Goal: Task Accomplishment & Management: Manage account settings

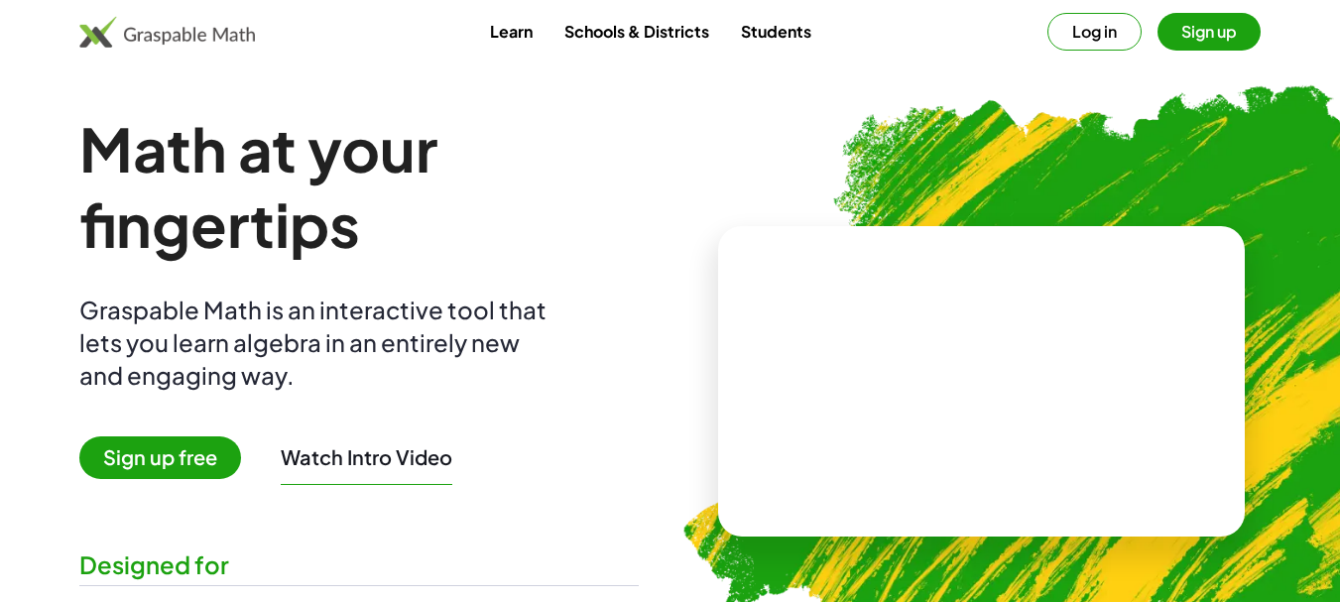
click at [1078, 36] on button "Log in" at bounding box center [1094, 32] width 94 height 38
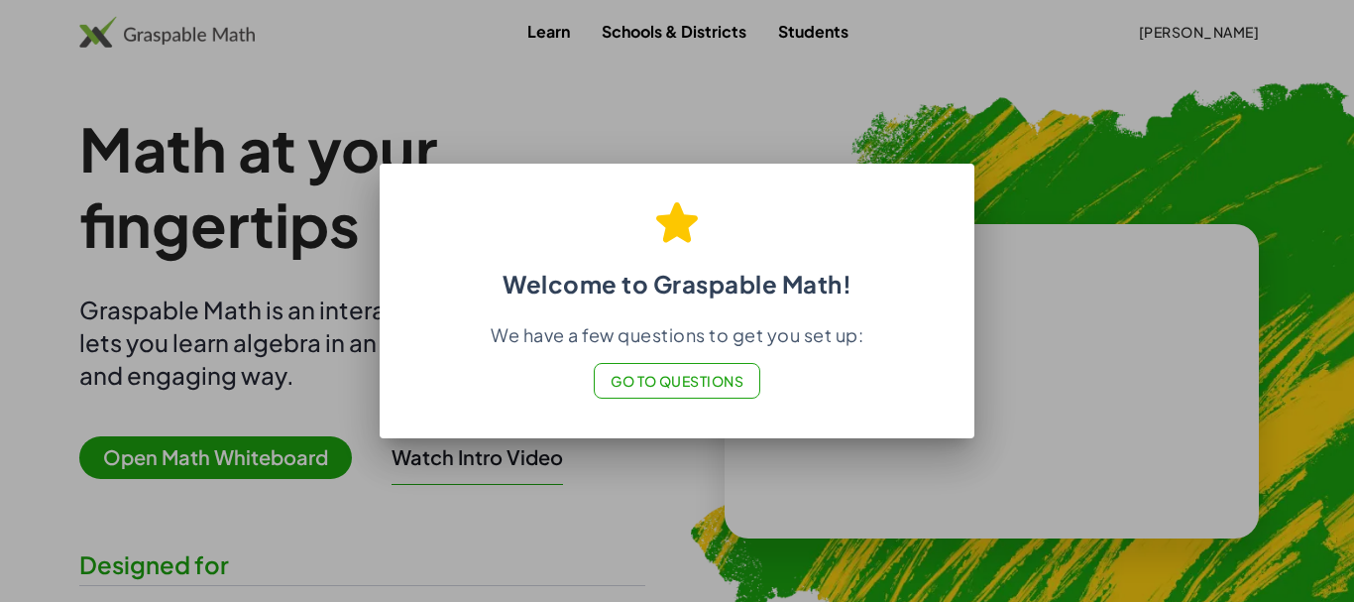
click at [675, 386] on span "Go to Questions" at bounding box center [678, 381] width 134 height 18
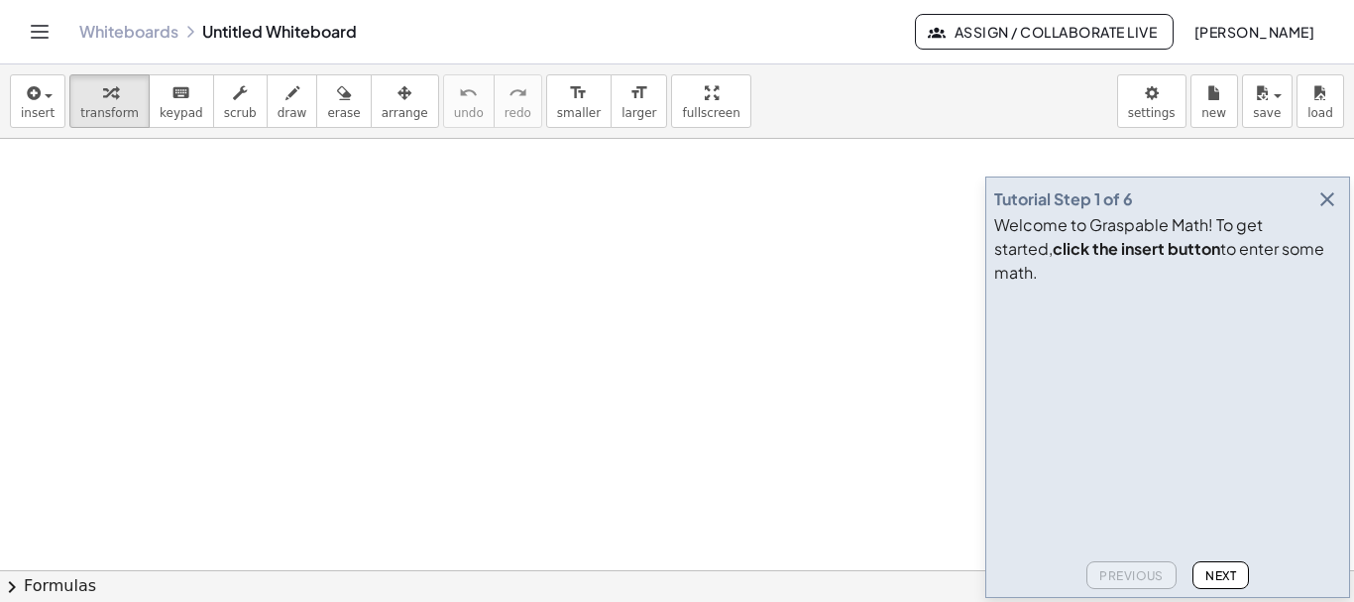
click at [1328, 211] on icon "button" at bounding box center [1328, 199] width 24 height 24
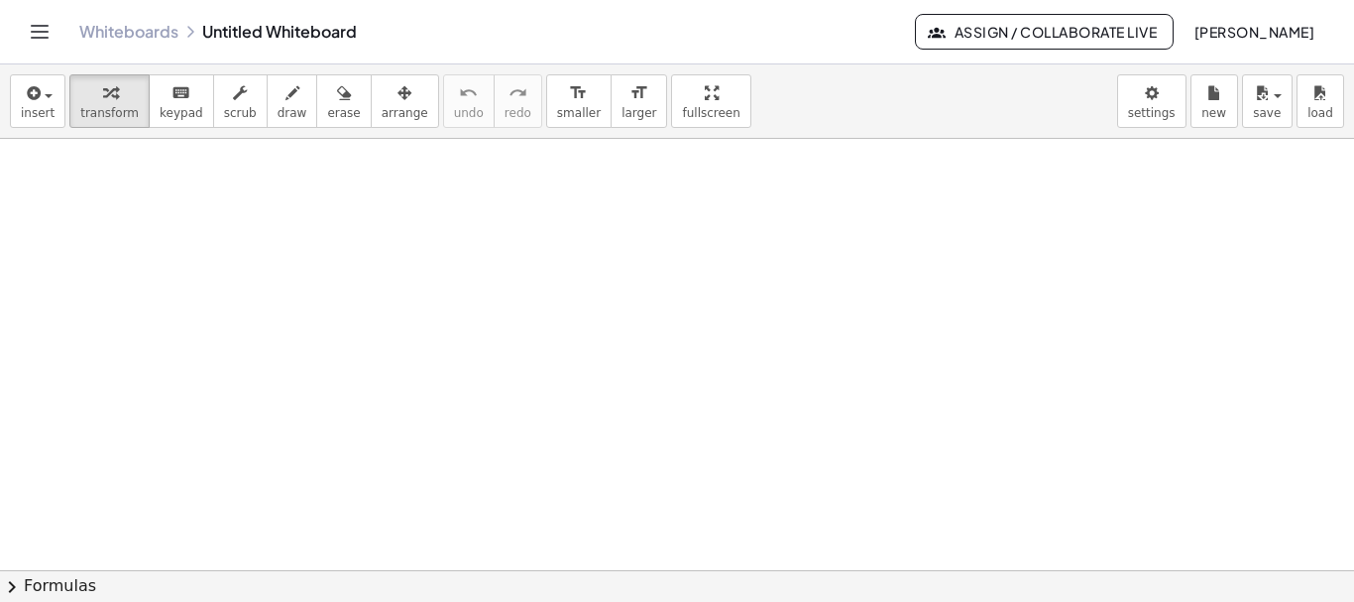
click at [1261, 28] on span "[PERSON_NAME]" at bounding box center [1254, 32] width 121 height 18
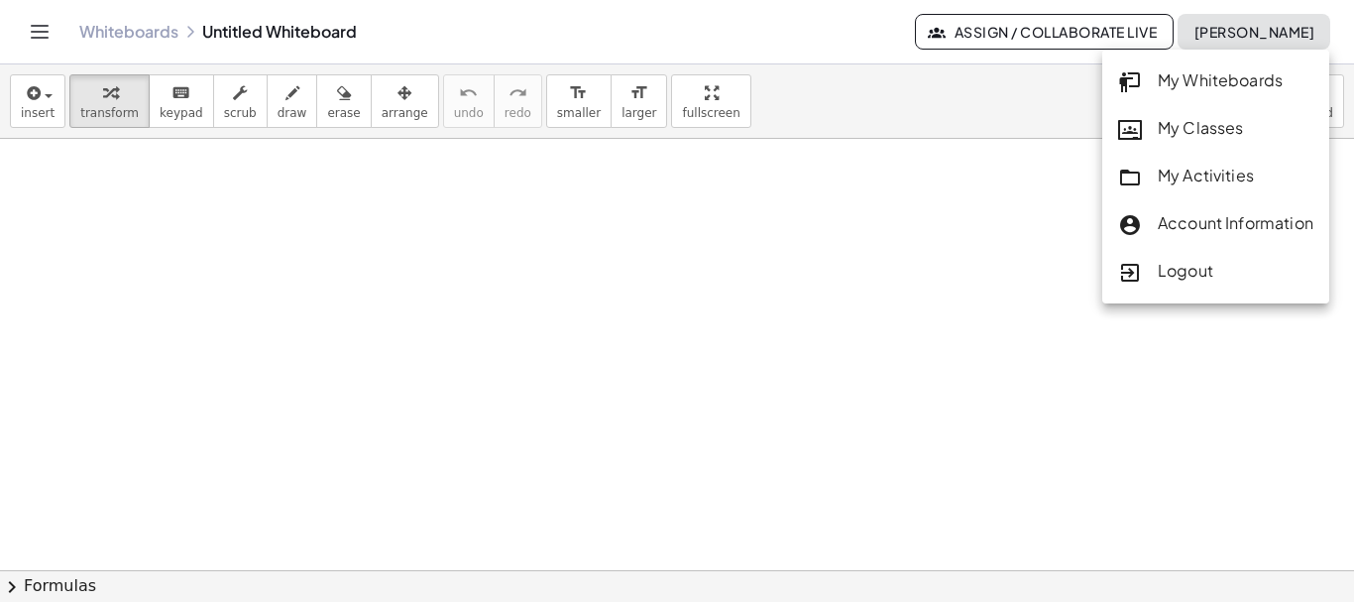
click at [1245, 76] on div "My Whiteboards" at bounding box center [1215, 81] width 195 height 26
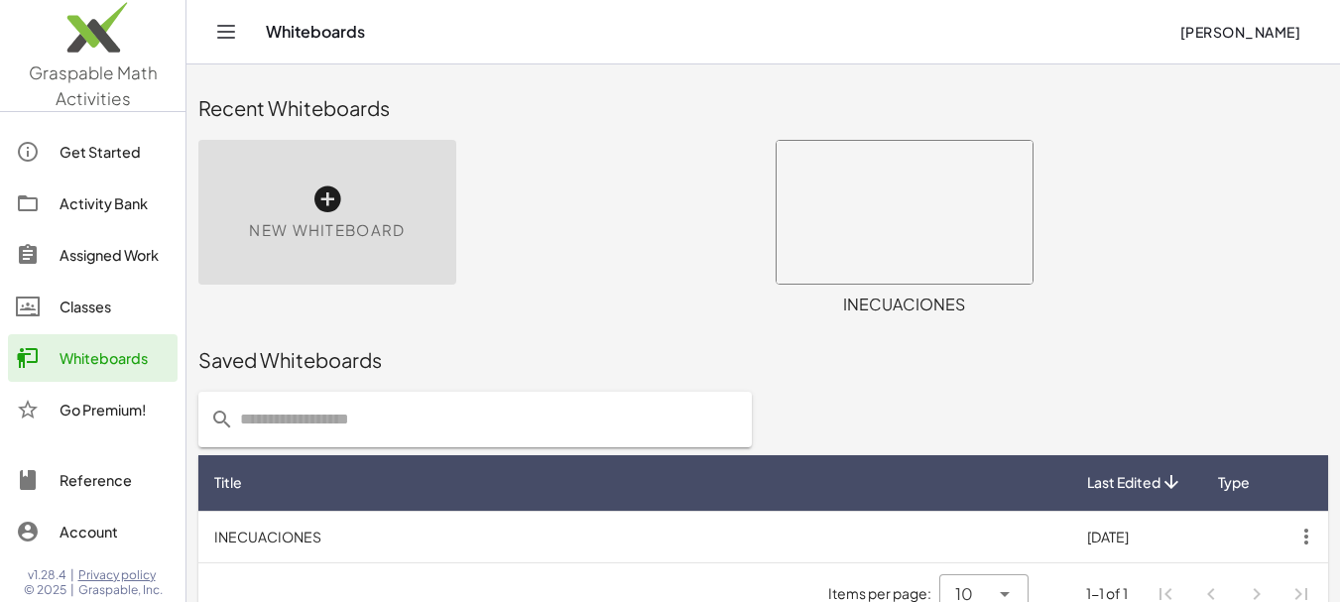
click at [1263, 33] on span "[PERSON_NAME]" at bounding box center [1239, 32] width 121 height 18
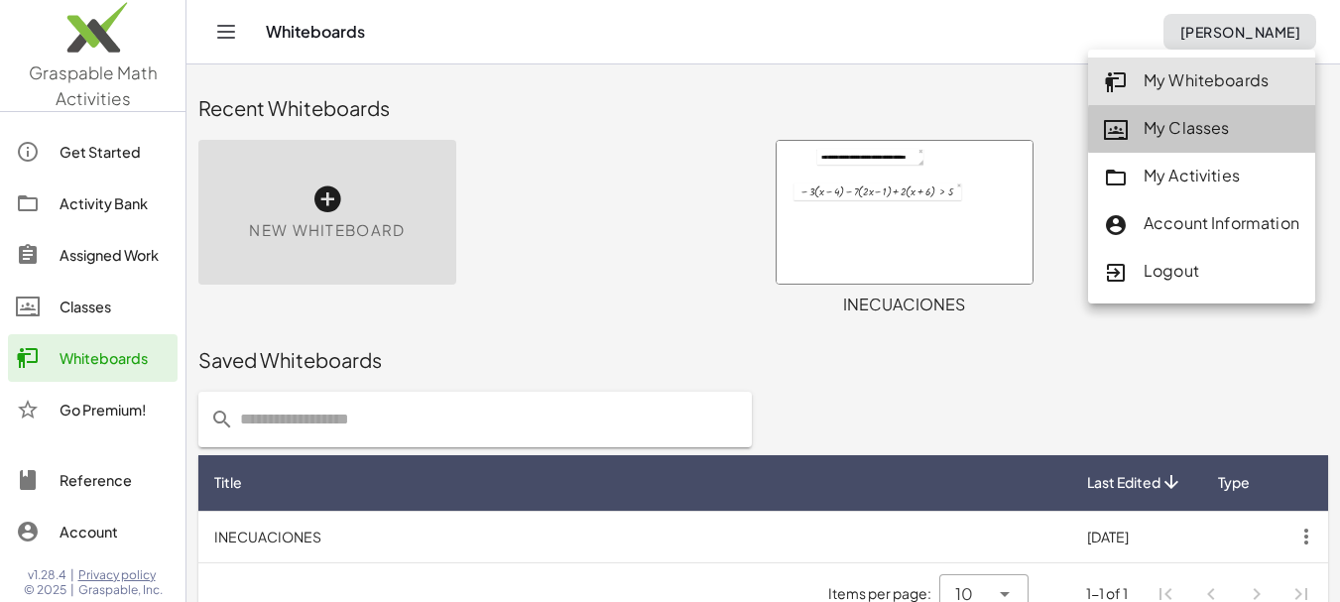
click at [1216, 124] on div "My Classes" at bounding box center [1201, 129] width 195 height 26
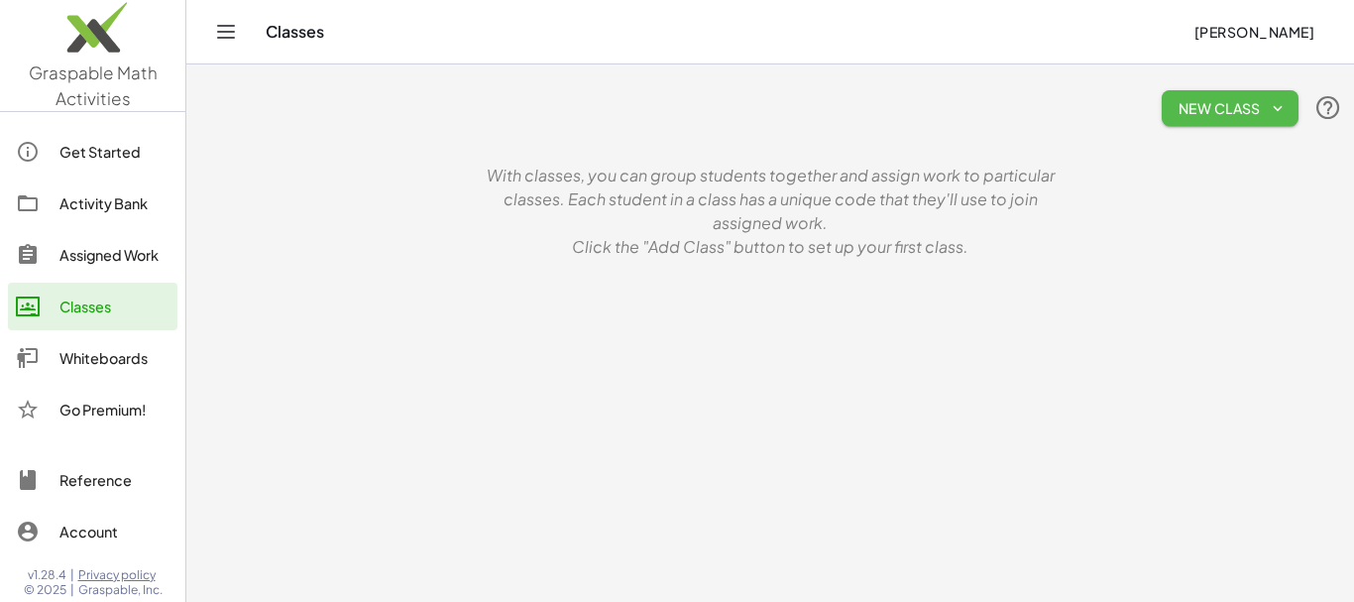
click at [1219, 116] on span "New Class" at bounding box center [1230, 108] width 105 height 18
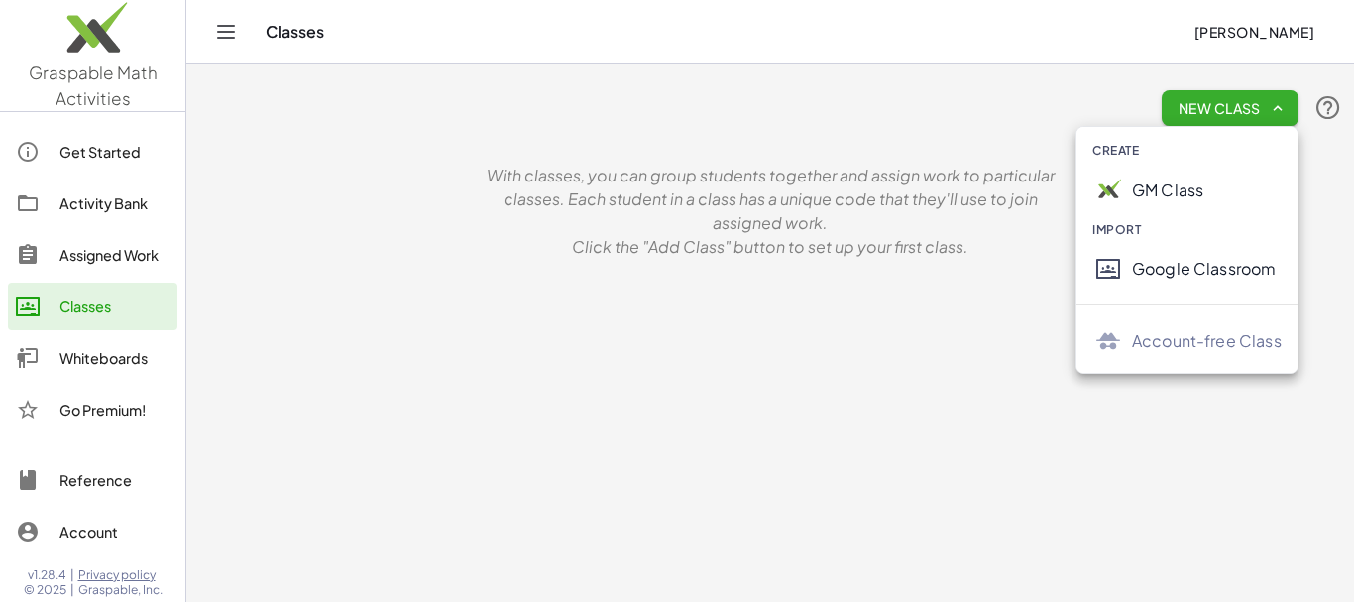
click at [1186, 186] on div "GM Class" at bounding box center [1207, 190] width 150 height 24
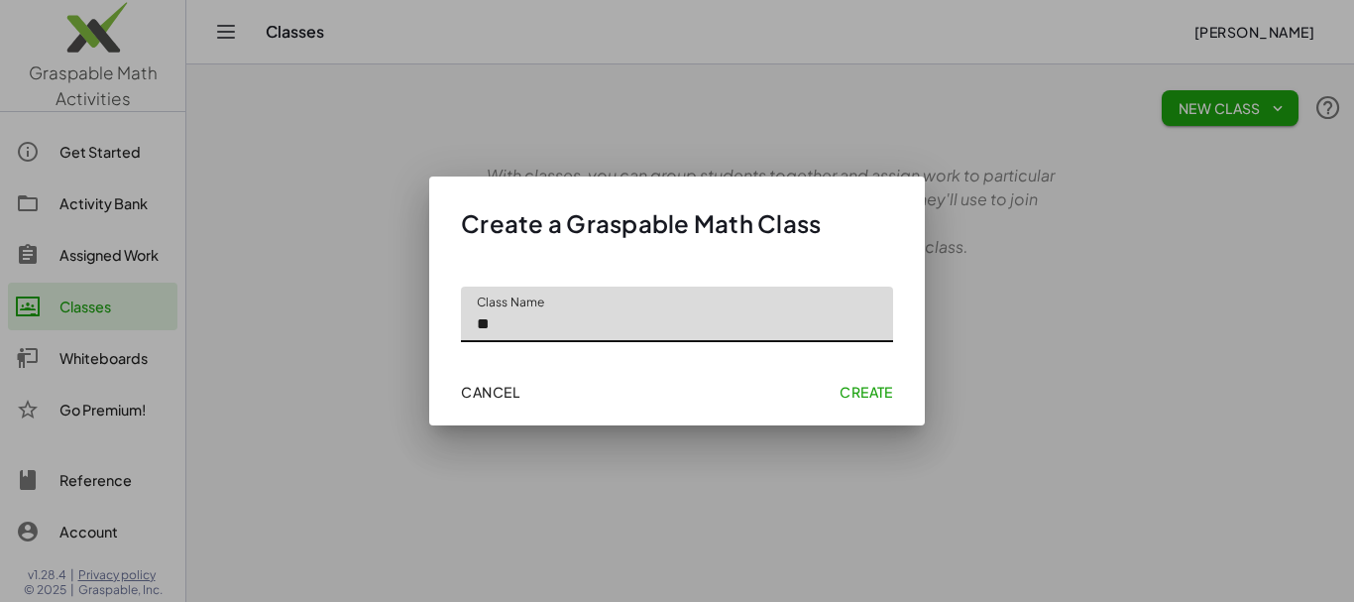
type input "*"
type input "**********"
click at [842, 387] on span "Create" at bounding box center [867, 392] width 54 height 18
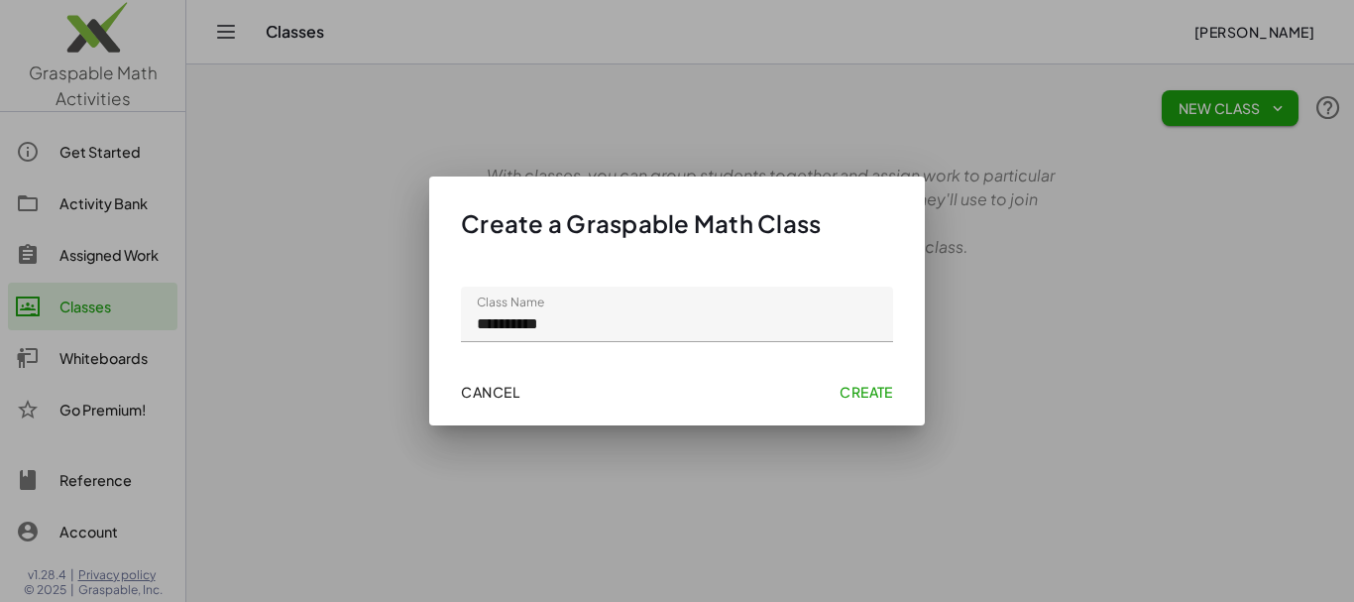
click at [874, 387] on span "Create" at bounding box center [867, 392] width 54 height 18
click at [870, 396] on span "Create" at bounding box center [867, 392] width 54 height 18
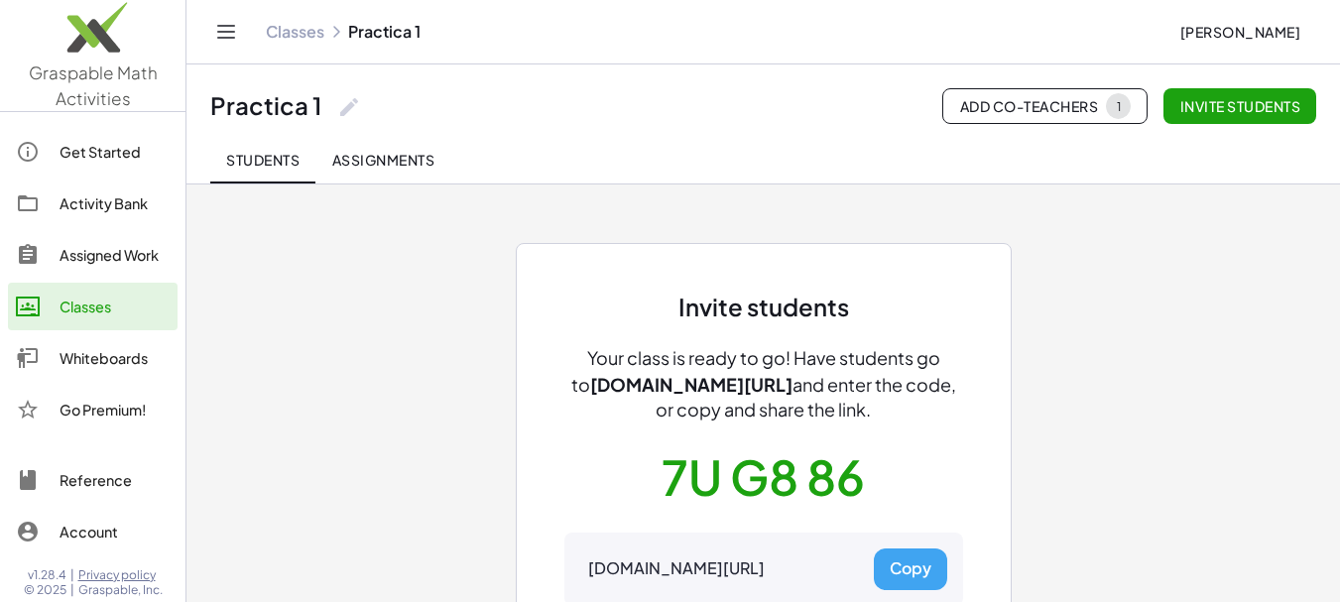
click at [1213, 29] on span "[PERSON_NAME]" at bounding box center [1239, 32] width 121 height 18
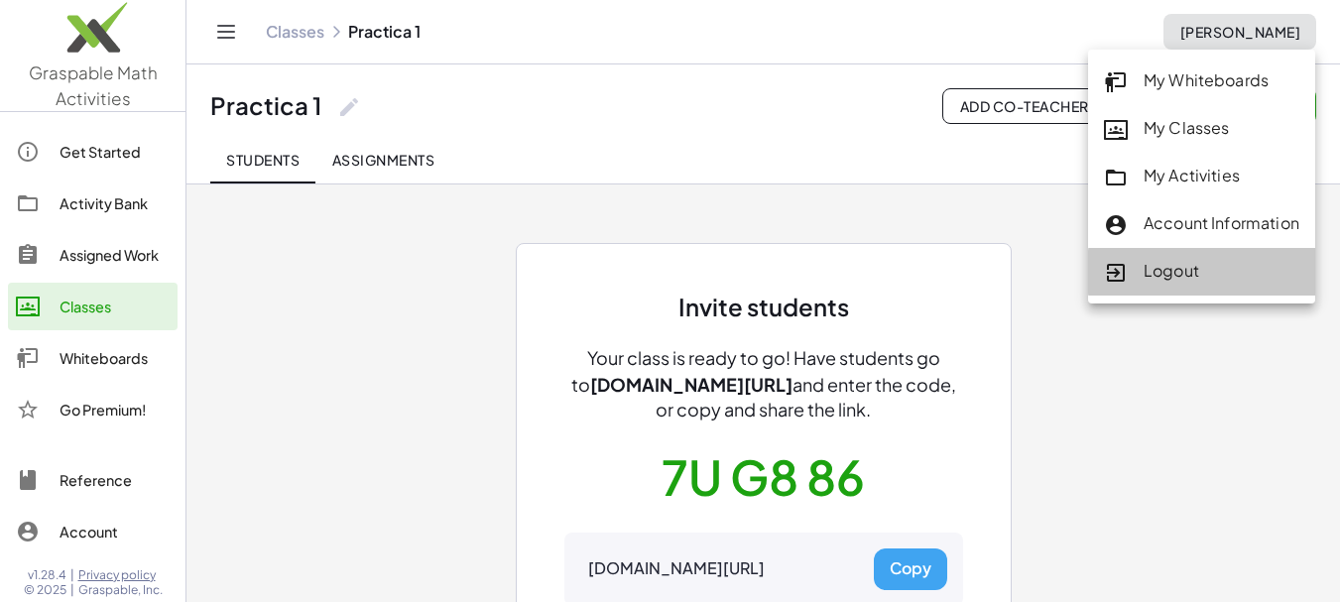
click at [1175, 269] on div "Logout" at bounding box center [1201, 272] width 195 height 26
